Goal: Transaction & Acquisition: Purchase product/service

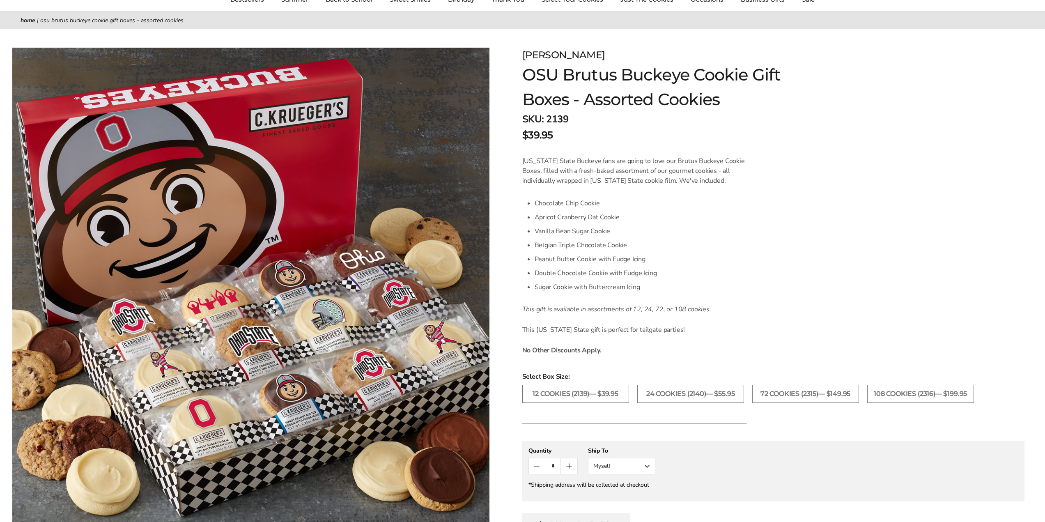
scroll to position [123, 0]
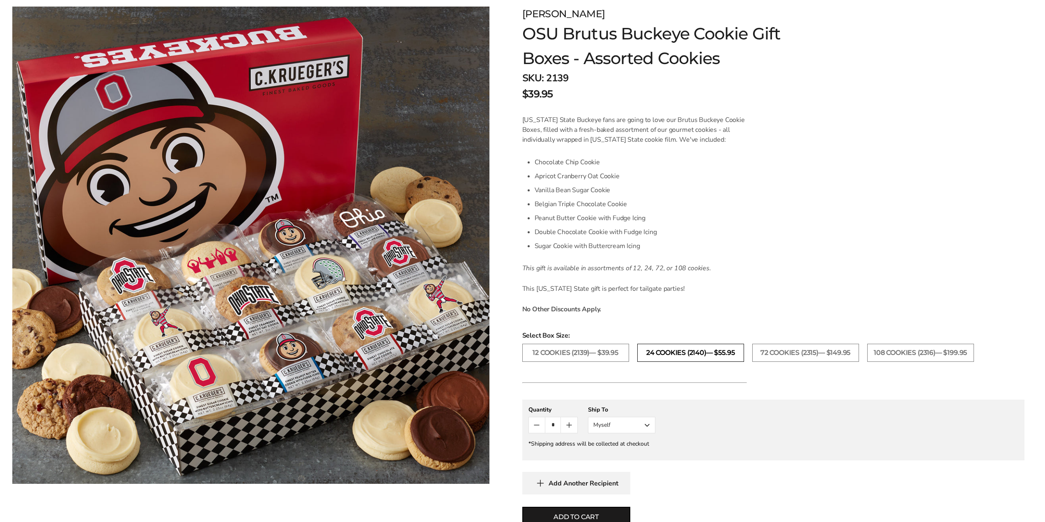
click at [699, 355] on label "24 Cookies (2140)— $55.95" at bounding box center [690, 353] width 107 height 18
click at [801, 281] on form "[PERSON_NAME] OSU Brutus Buckeye Cookie Gift Boxes - Assorted Cookies SKU: 2140…" at bounding box center [773, 300] width 502 height 586
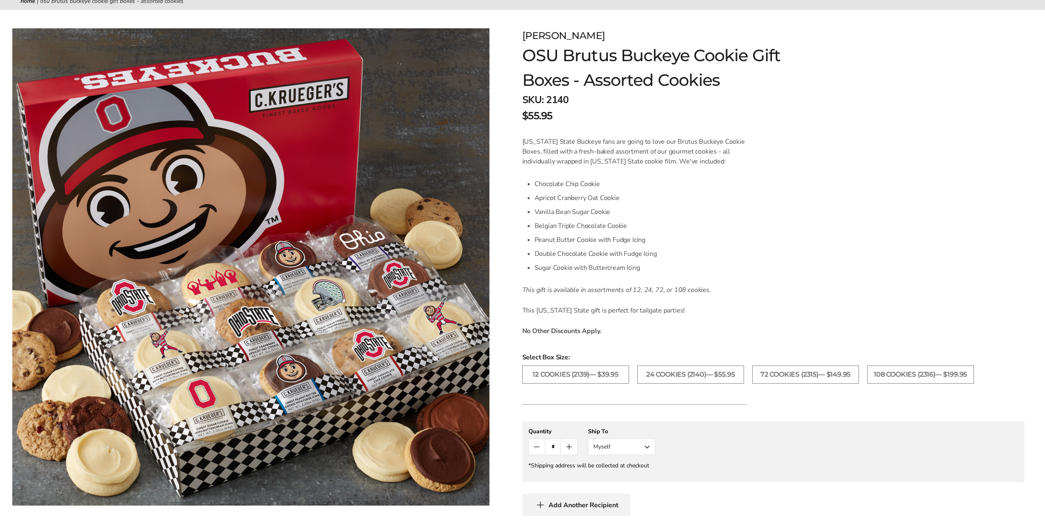
scroll to position [82, 0]
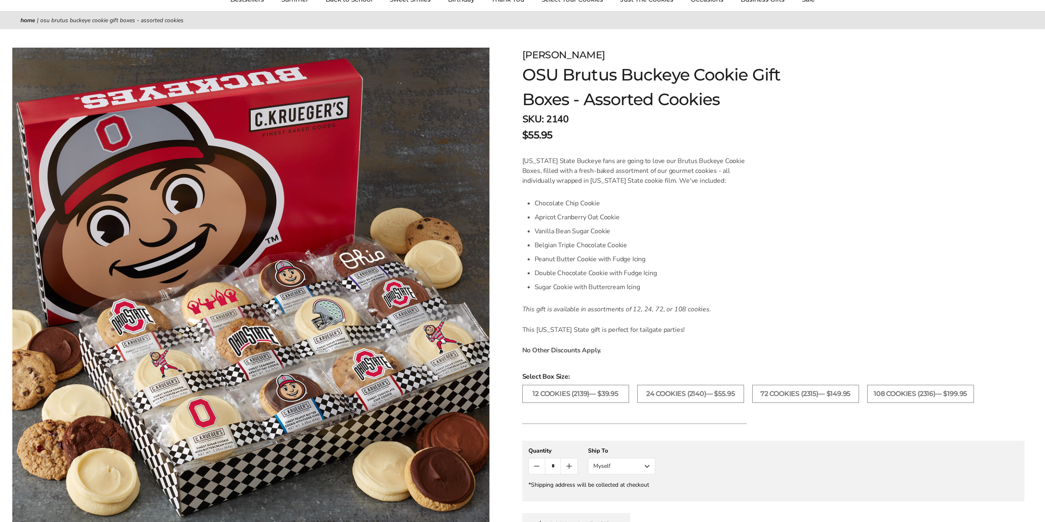
click at [376, 270] on img at bounding box center [250, 286] width 477 height 477
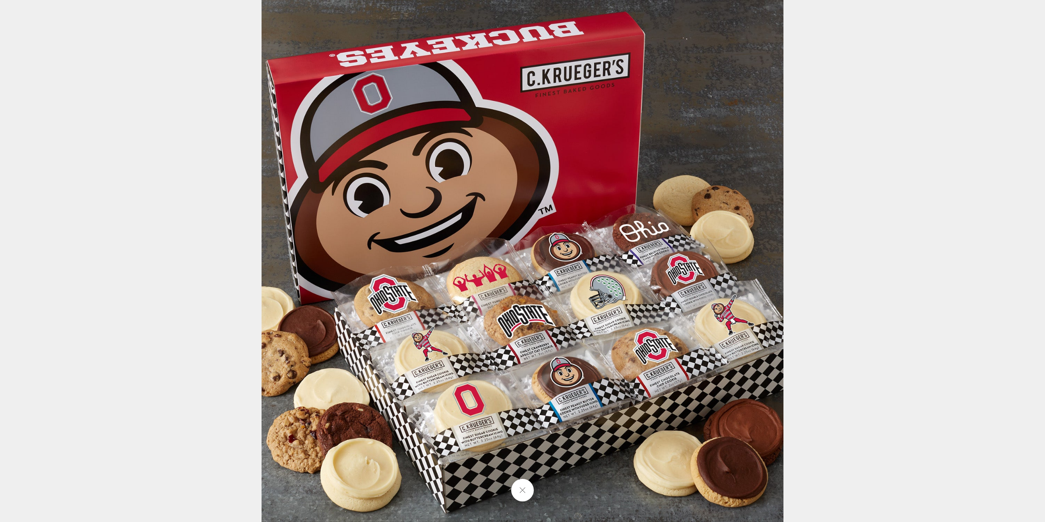
click at [525, 494] on button at bounding box center [522, 490] width 23 height 23
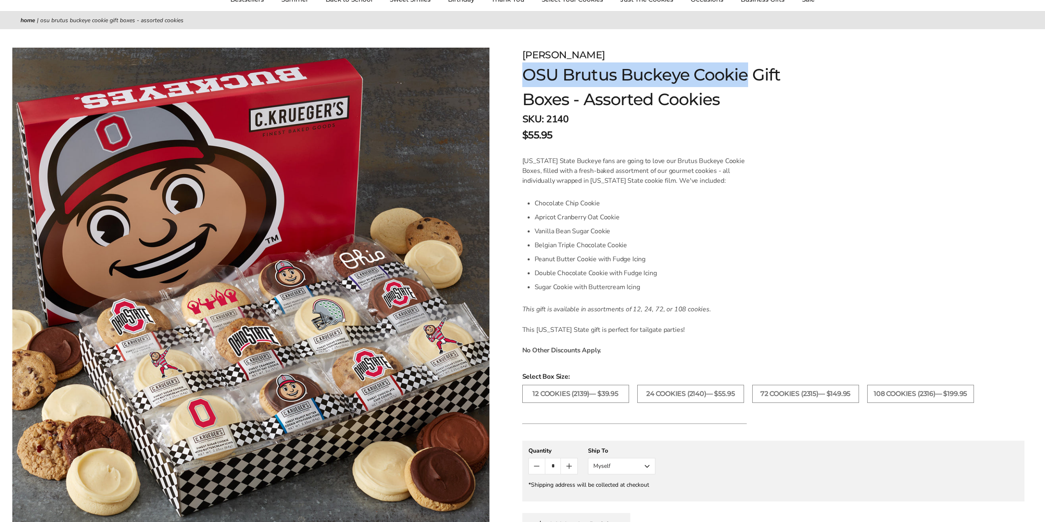
drag, startPoint x: 522, startPoint y: 57, endPoint x: 740, endPoint y: 73, distance: 219.0
click at [750, 73] on div "[PERSON_NAME] OSU Brutus Buckeye Cookie Gift Boxes - Assorted Cookies SKU: 2140…" at bounding box center [653, 96] width 262 height 96
copy div "[PERSON_NAME] OSU Brutus Buckeye Cookie"
drag, startPoint x: 759, startPoint y: 207, endPoint x: 626, endPoint y: 124, distance: 157.0
click at [759, 207] on form "[PERSON_NAME] OSU Brutus Buckeye Cookie Gift Boxes - Assorted Cookies SKU: 2140…" at bounding box center [773, 341] width 502 height 586
